Goal: Use online tool/utility: Utilize a website feature to perform a specific function

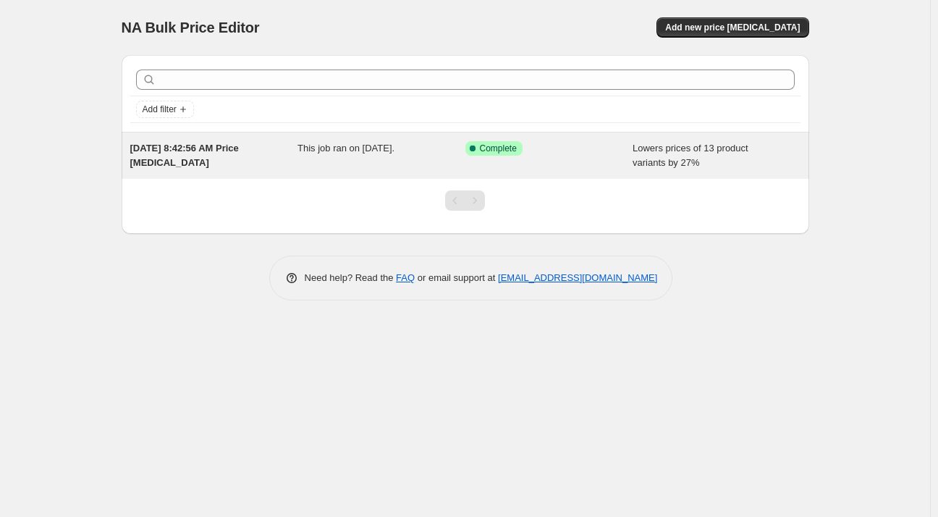
click at [608, 159] on div "Success Complete Complete" at bounding box center [550, 155] width 168 height 29
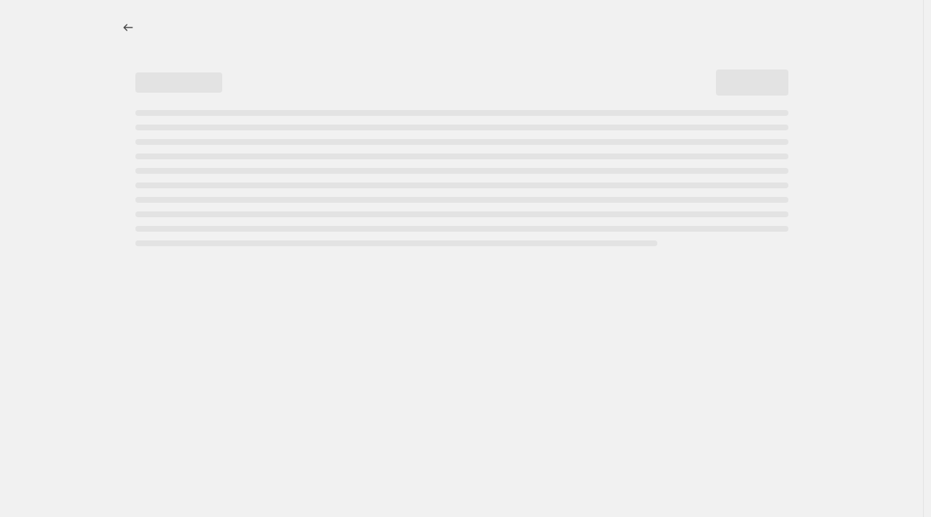
select select "percentage"
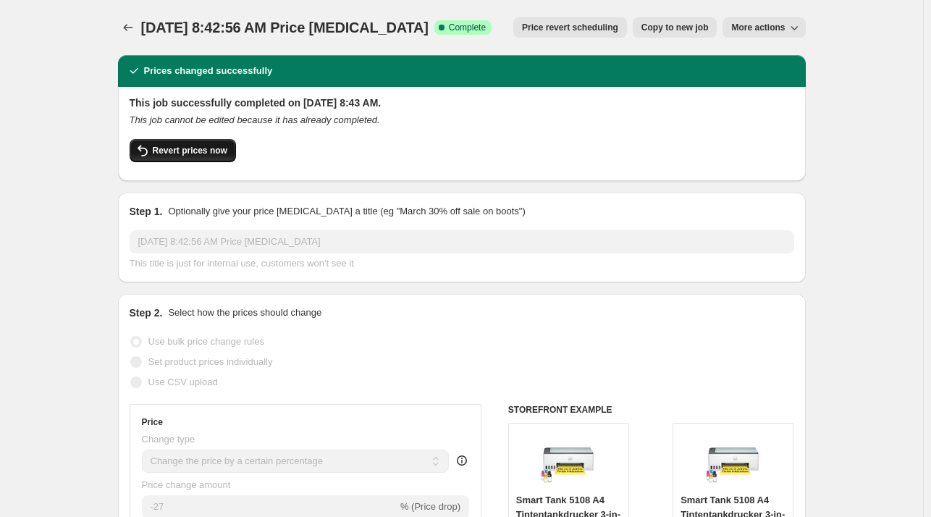
click at [156, 159] on button "Revert prices now" at bounding box center [183, 150] width 106 height 23
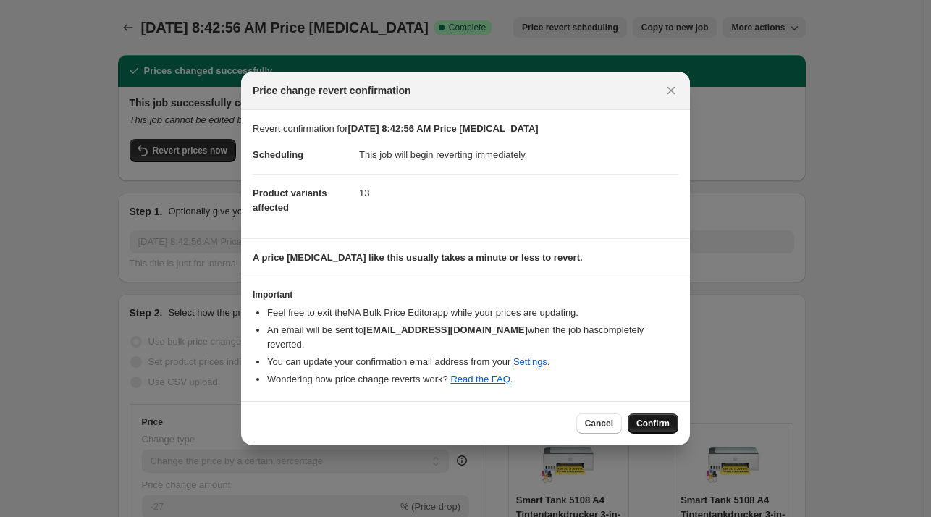
click at [649, 421] on span "Confirm" at bounding box center [652, 424] width 33 height 12
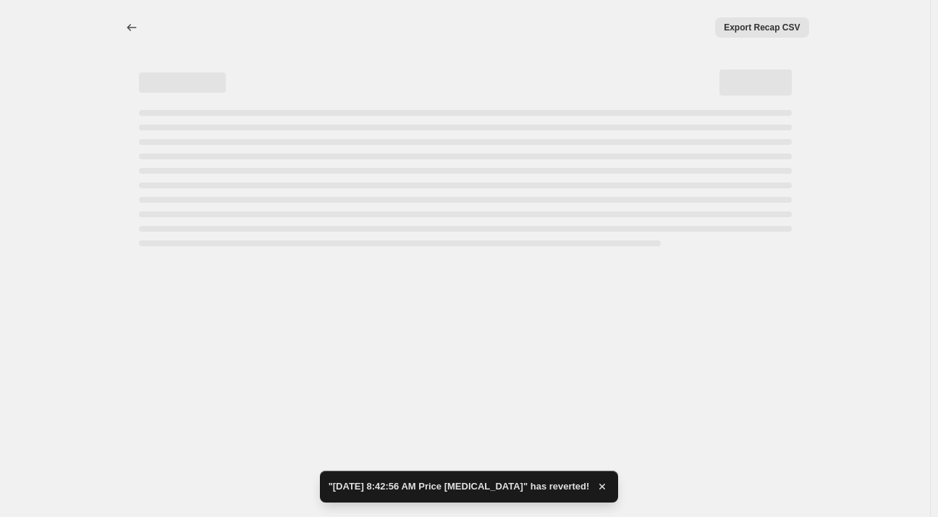
select select "percentage"
